Goal: Navigation & Orientation: Find specific page/section

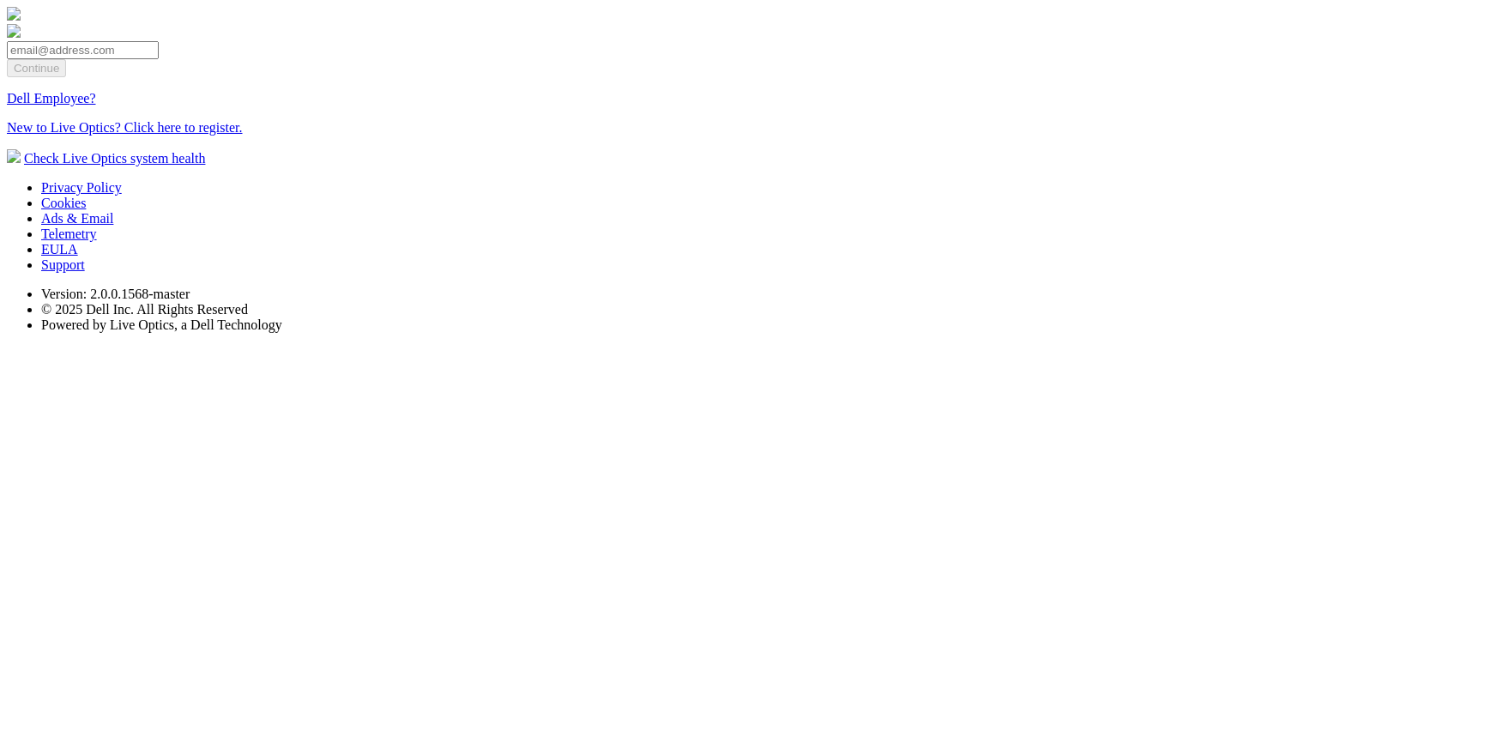
click at [159, 59] on input "email" at bounding box center [83, 50] width 152 height 18
type input "[EMAIL_ADDRESS][DOMAIN_NAME]"
click at [66, 77] on input "Continue" at bounding box center [36, 68] width 59 height 18
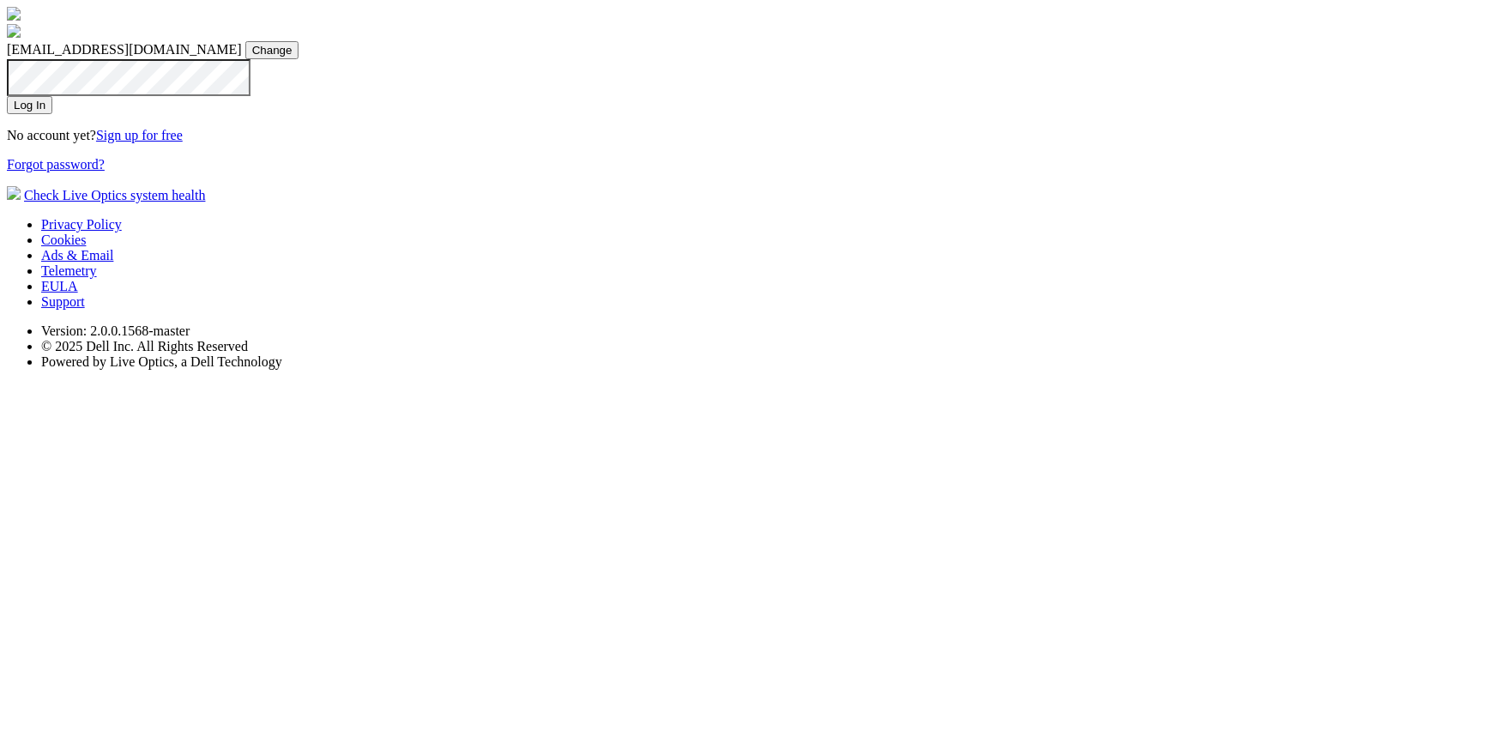
click at [52, 114] on input "Log In" at bounding box center [29, 105] width 45 height 18
